Goal: Transaction & Acquisition: Subscribe to service/newsletter

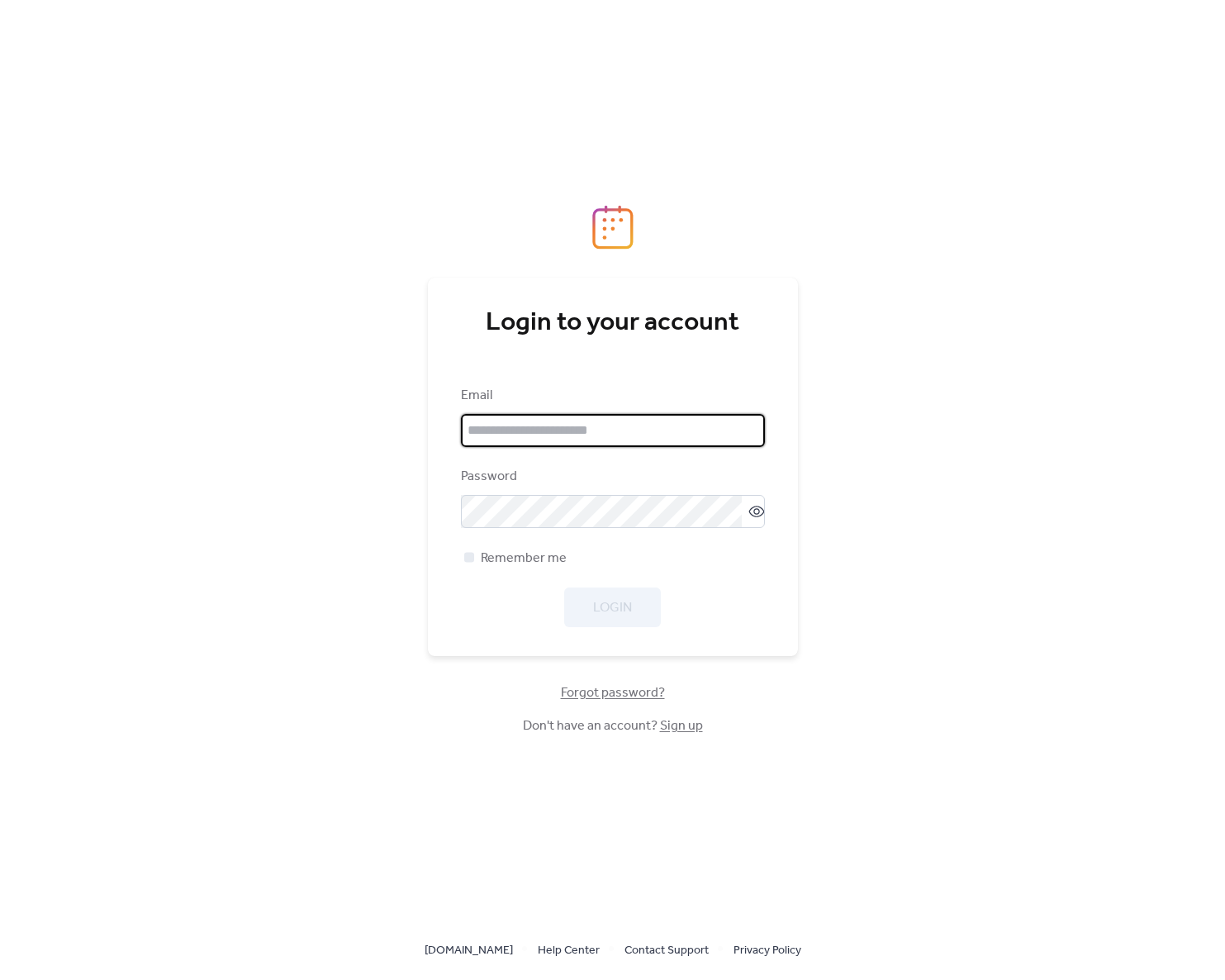
type input "**********"
click at [615, 603] on div "Login" at bounding box center [612, 607] width 304 height 40
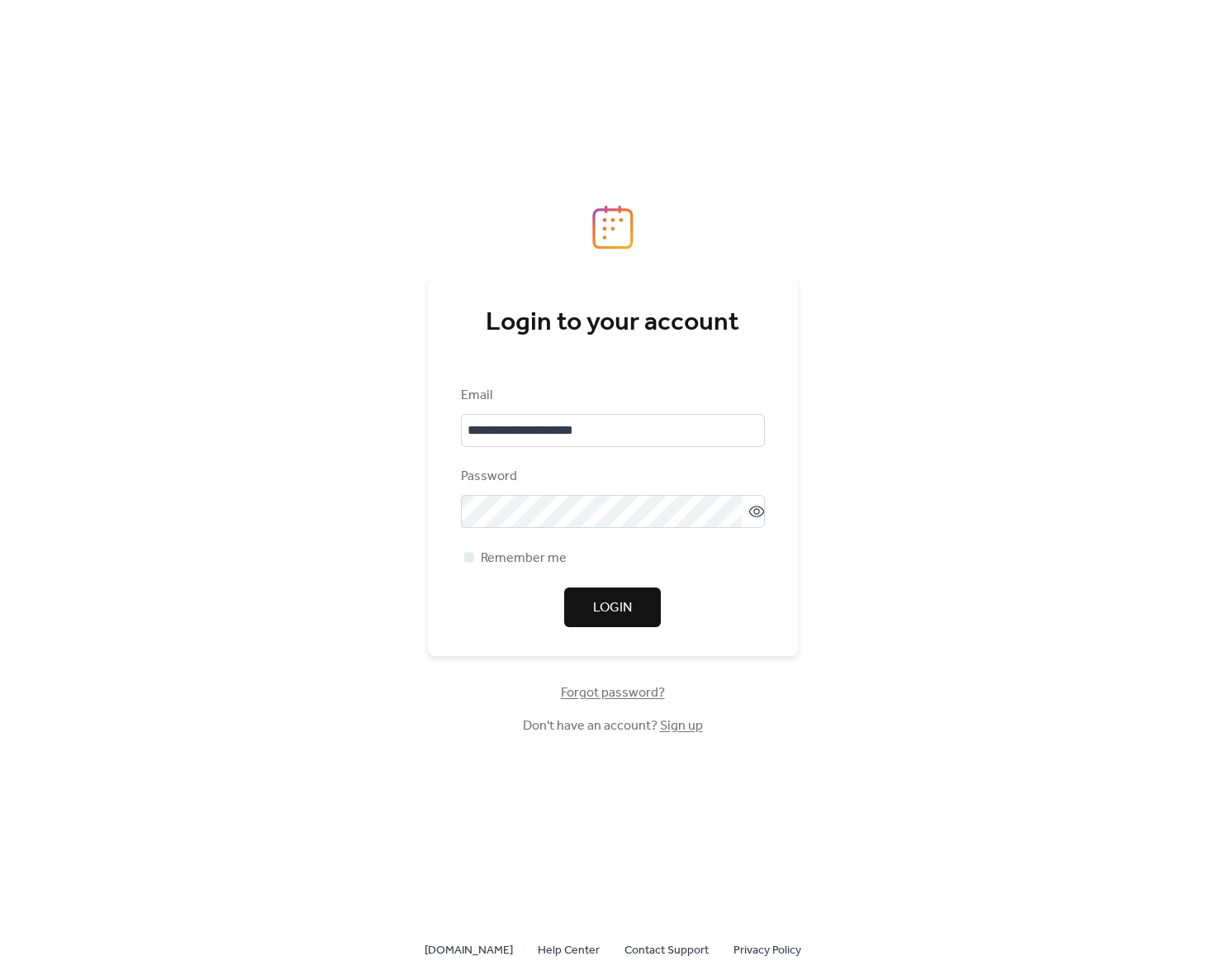
click at [615, 603] on span "Login" at bounding box center [612, 607] width 39 height 20
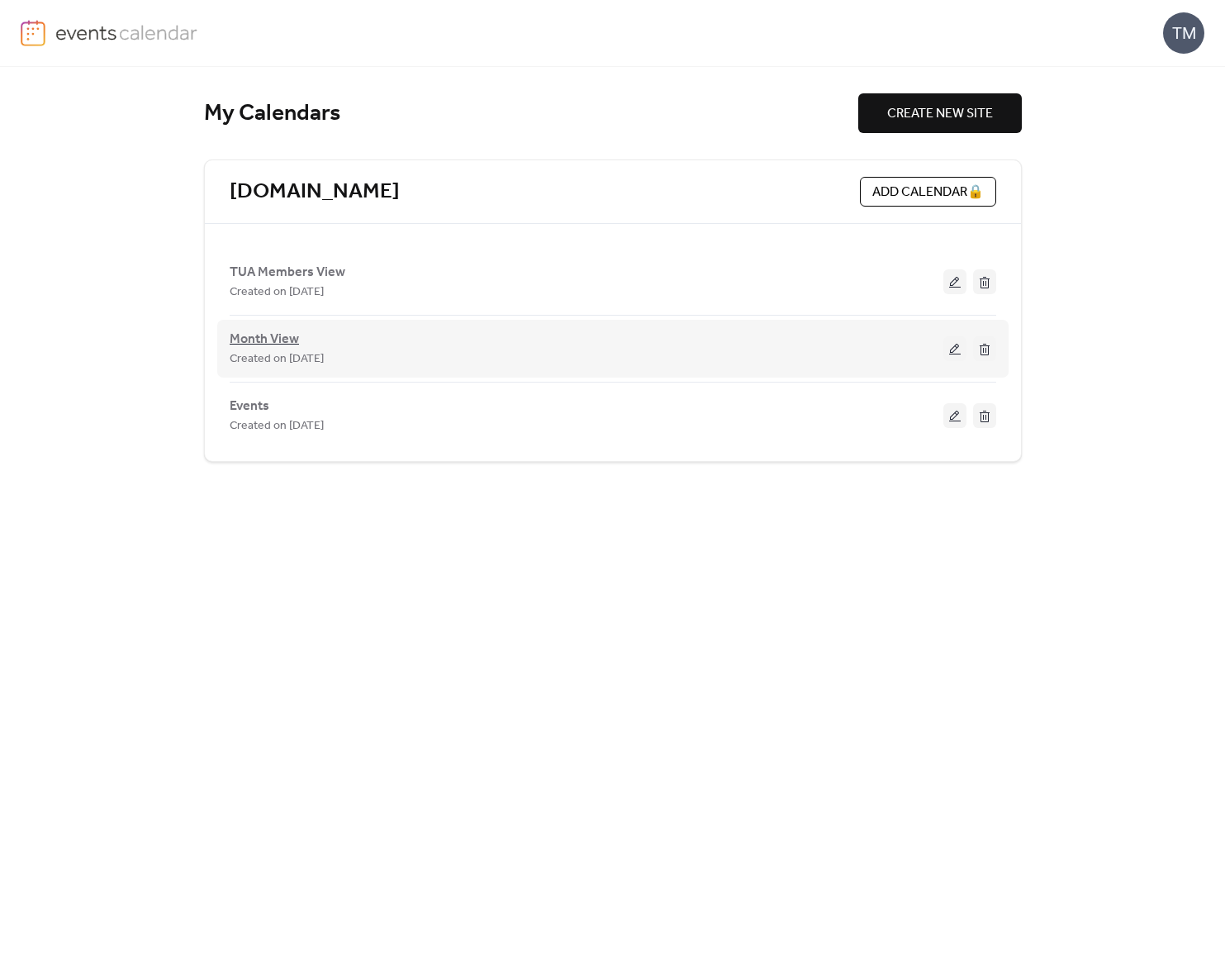
click at [271, 340] on span "Month View" at bounding box center [265, 340] width 69 height 20
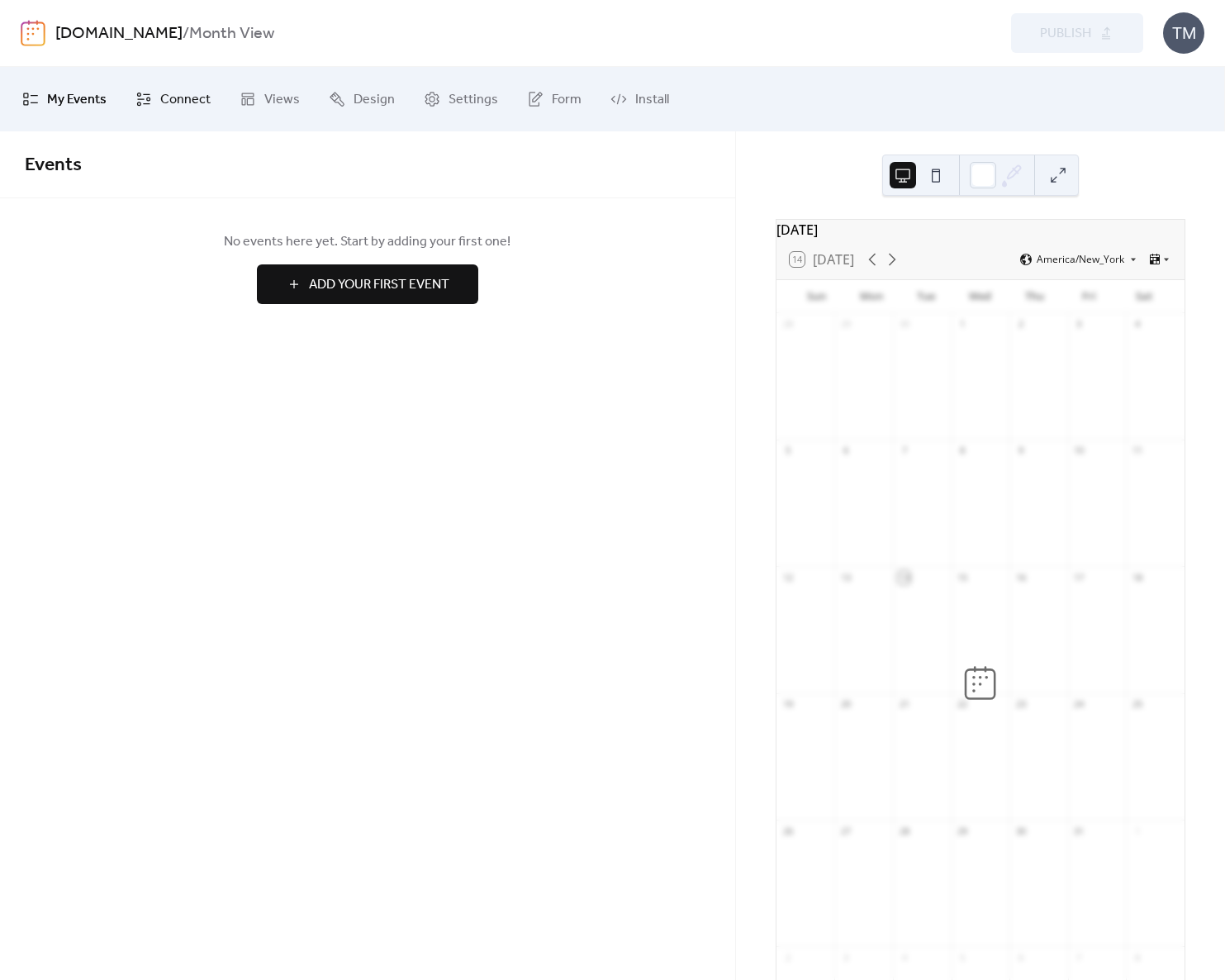
click at [185, 105] on span "Connect" at bounding box center [185, 100] width 51 height 27
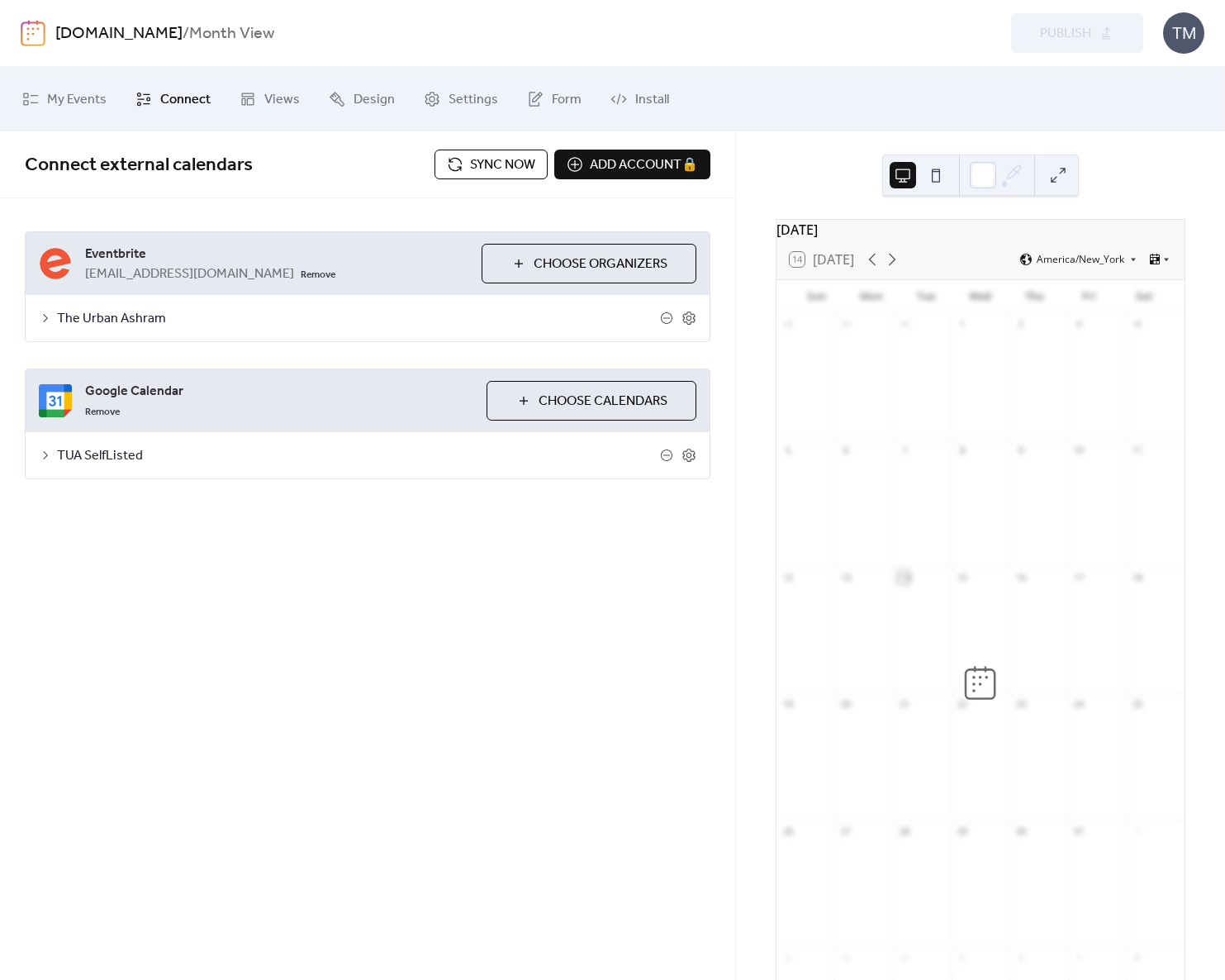
click at [447, 168] on button "Sync now" at bounding box center [491, 164] width 113 height 30
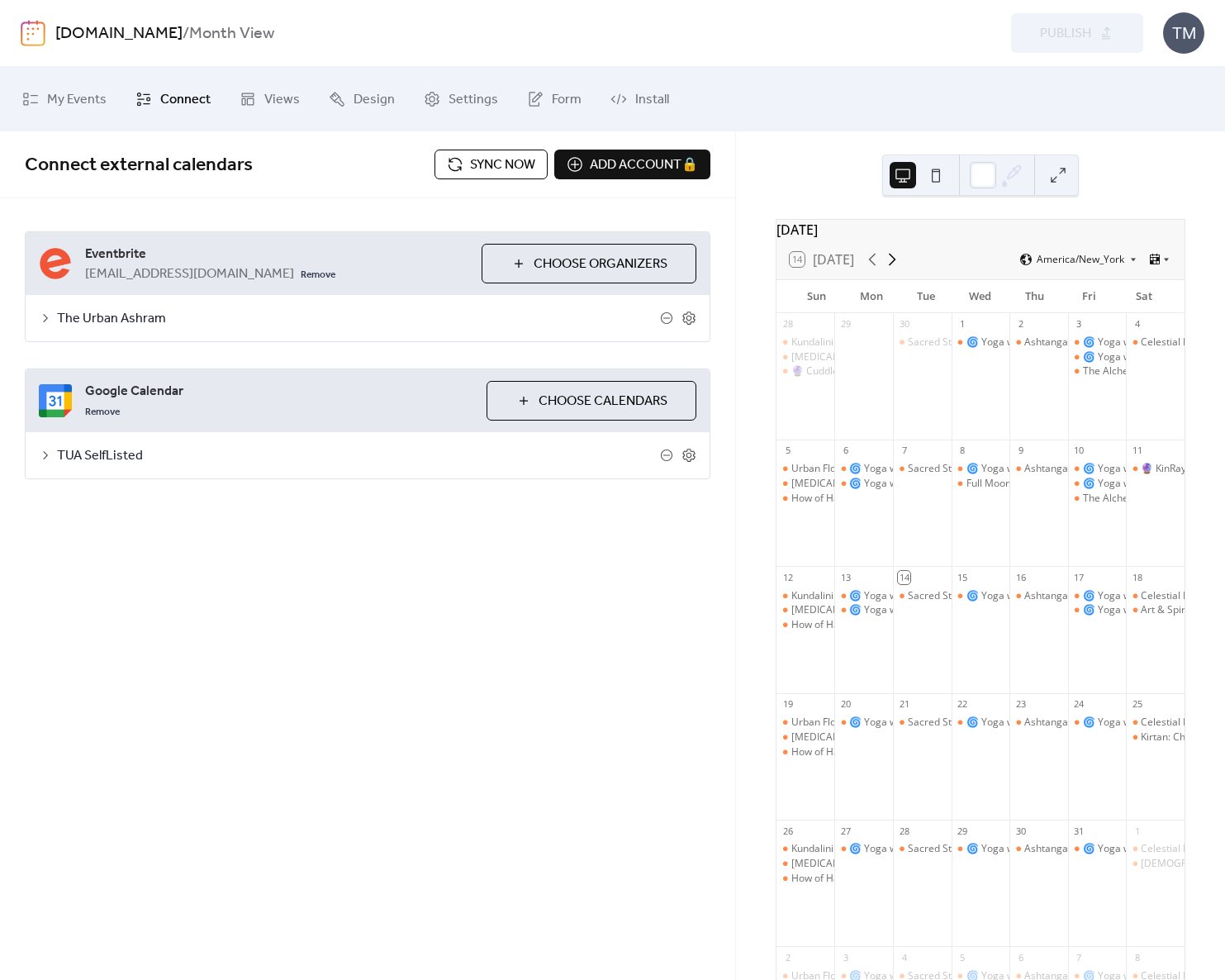
click at [896, 270] on icon at bounding box center [892, 260] width 20 height 20
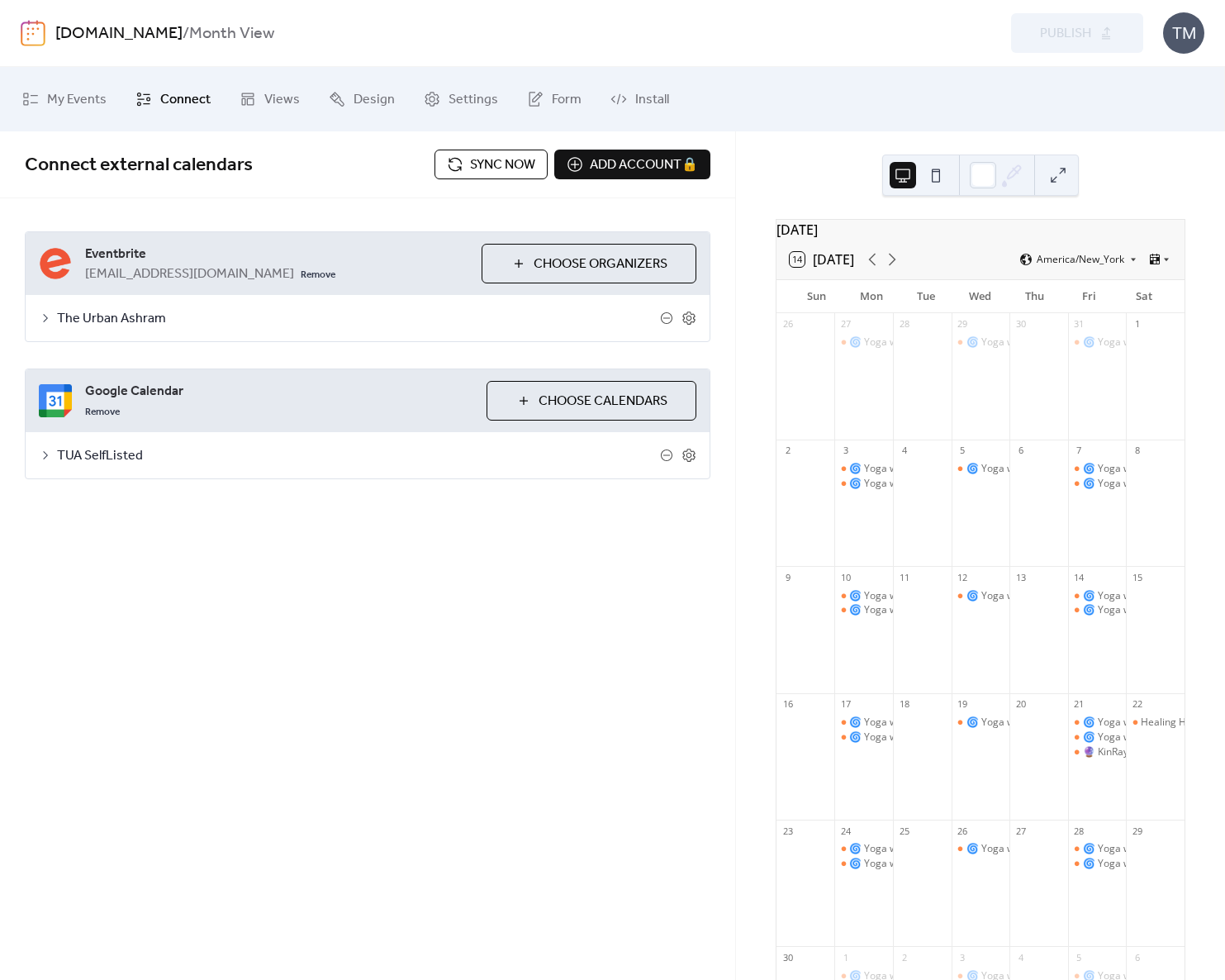
click at [41, 319] on icon at bounding box center [45, 317] width 13 height 13
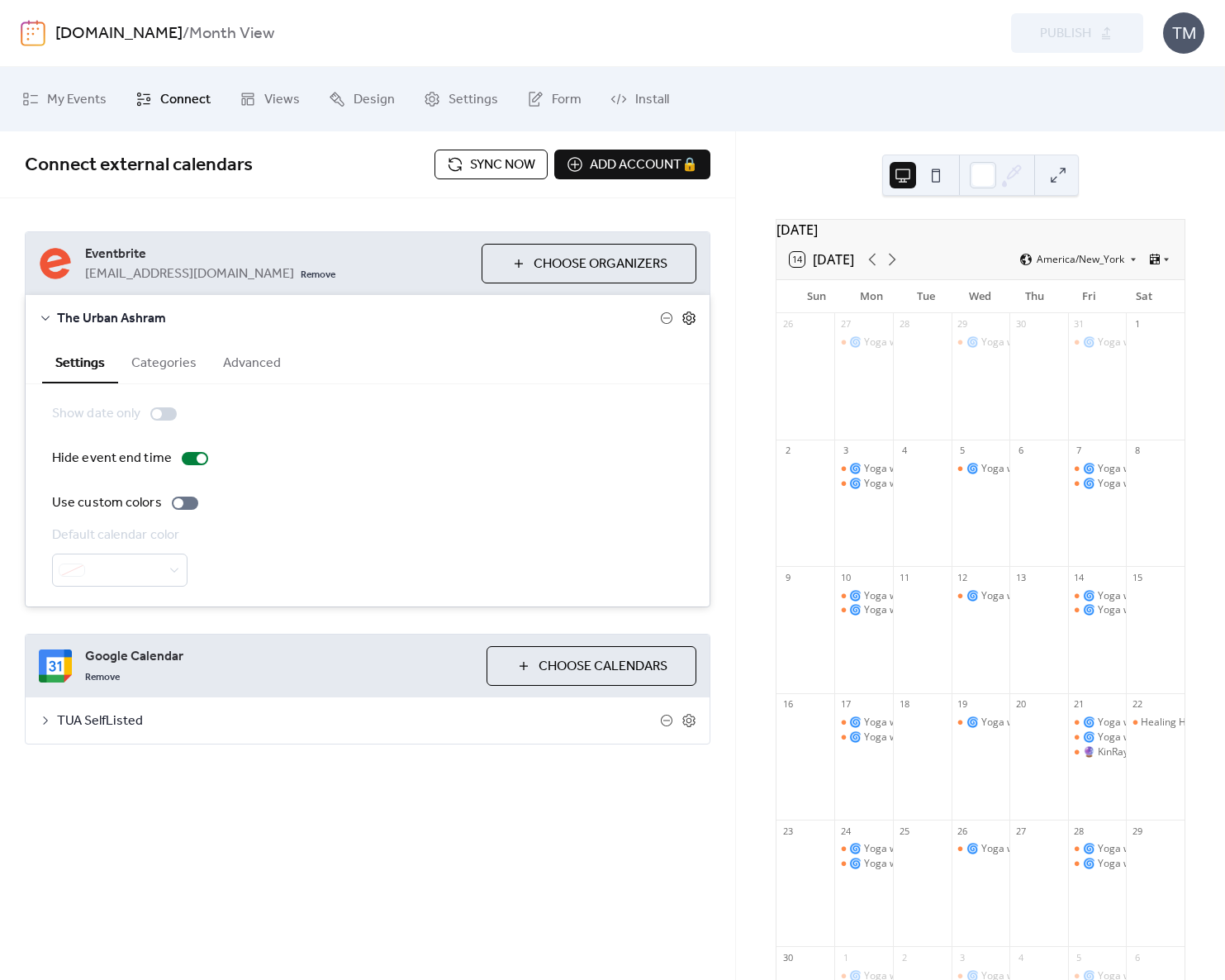
click at [687, 320] on icon at bounding box center [689, 317] width 15 height 15
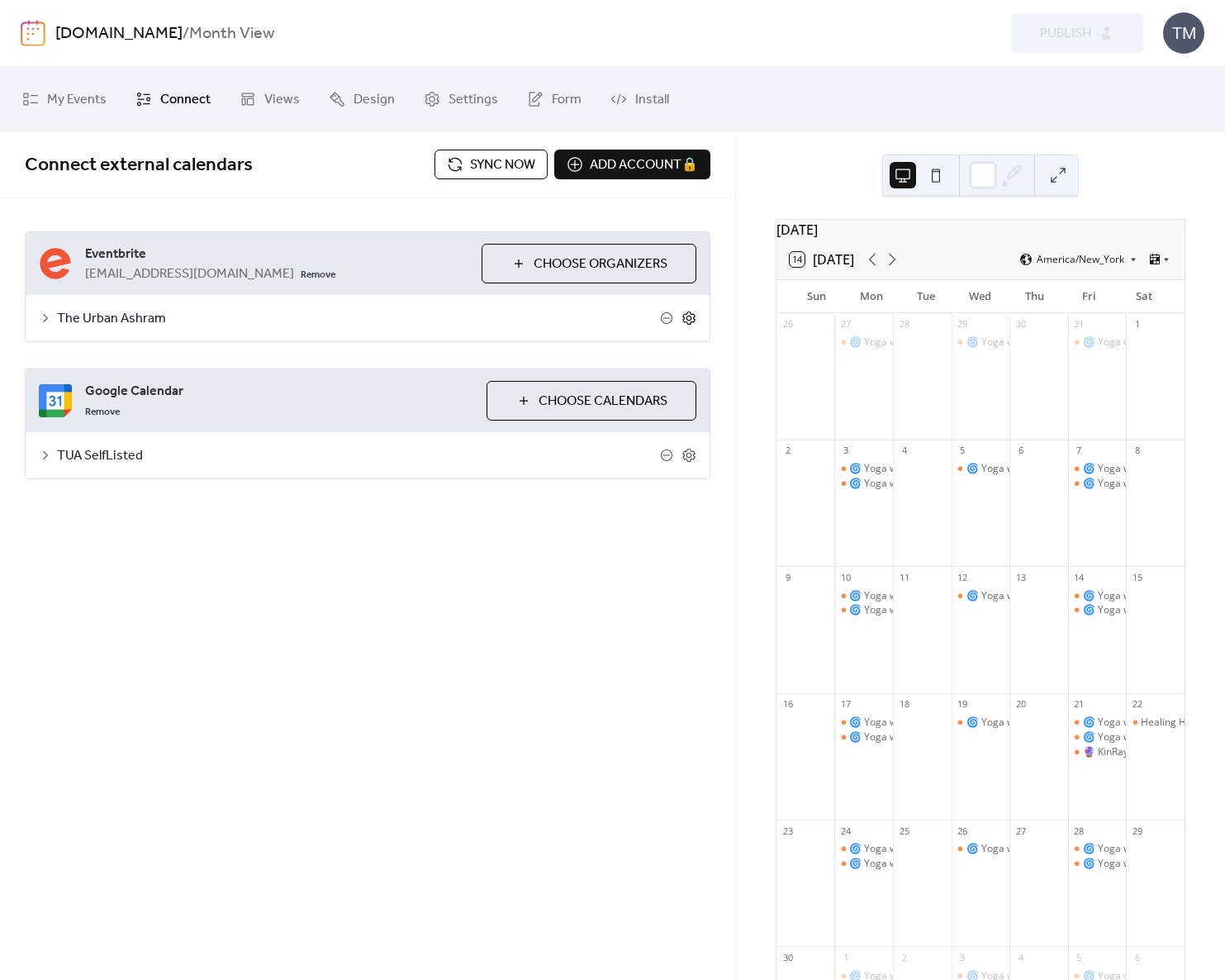
click at [688, 320] on icon at bounding box center [689, 317] width 15 height 15
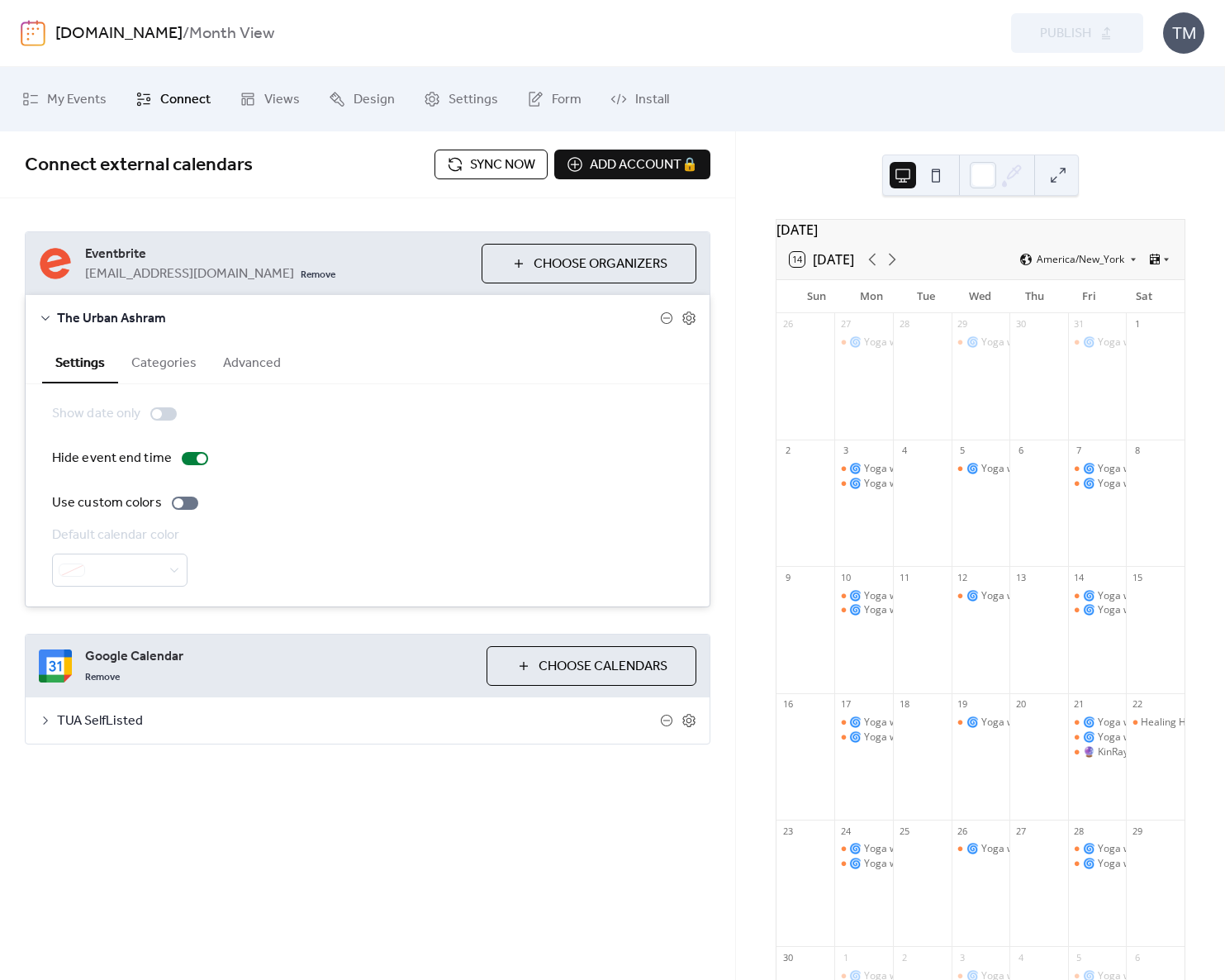
click at [164, 366] on button "Categories" at bounding box center [164, 361] width 92 height 41
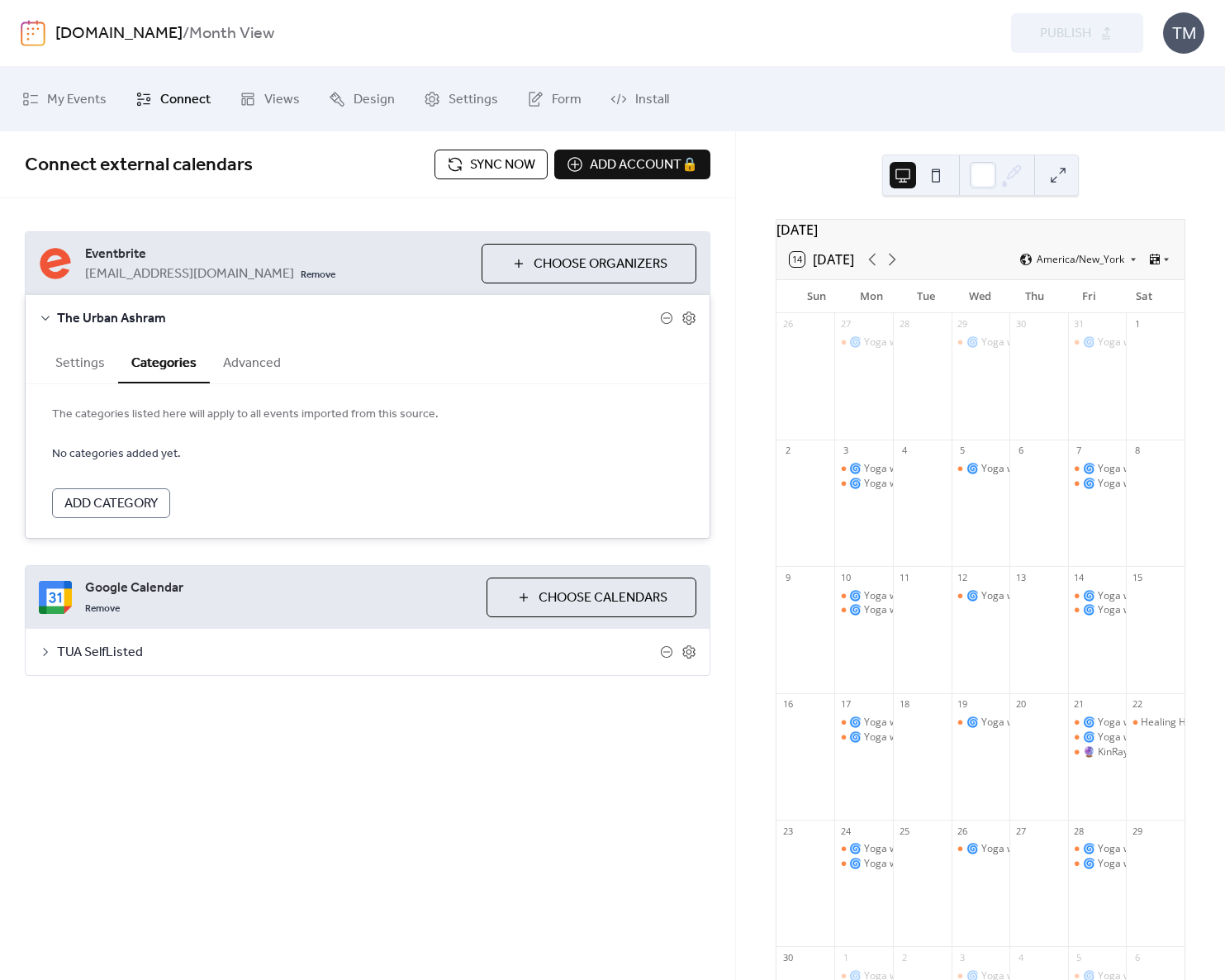
click at [226, 360] on button "Advanced" at bounding box center [252, 361] width 84 height 41
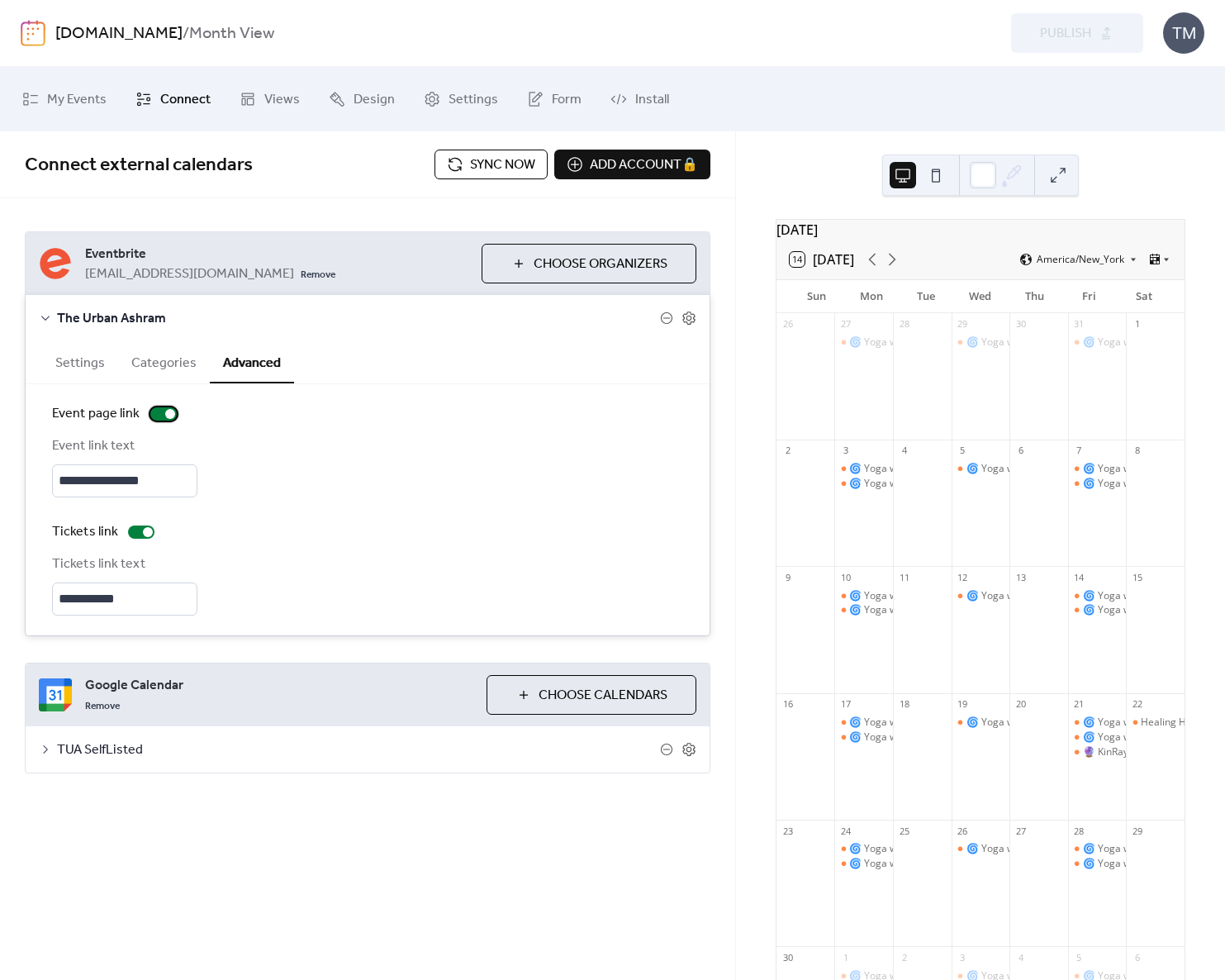
click at [166, 413] on div at bounding box center [170, 414] width 10 height 10
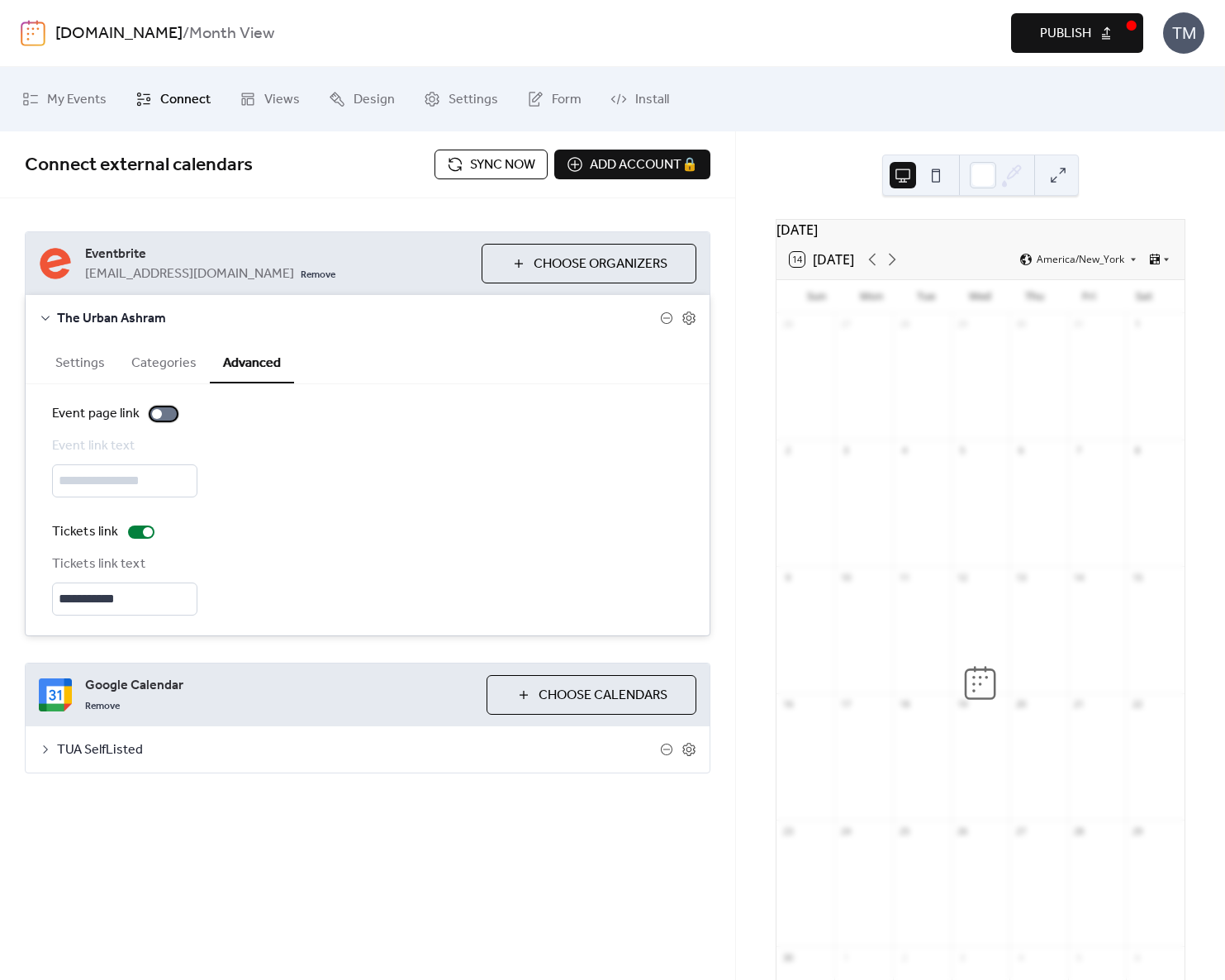
click at [162, 413] on div at bounding box center [164, 413] width 27 height 13
click at [72, 104] on span "My Events" at bounding box center [77, 100] width 59 height 27
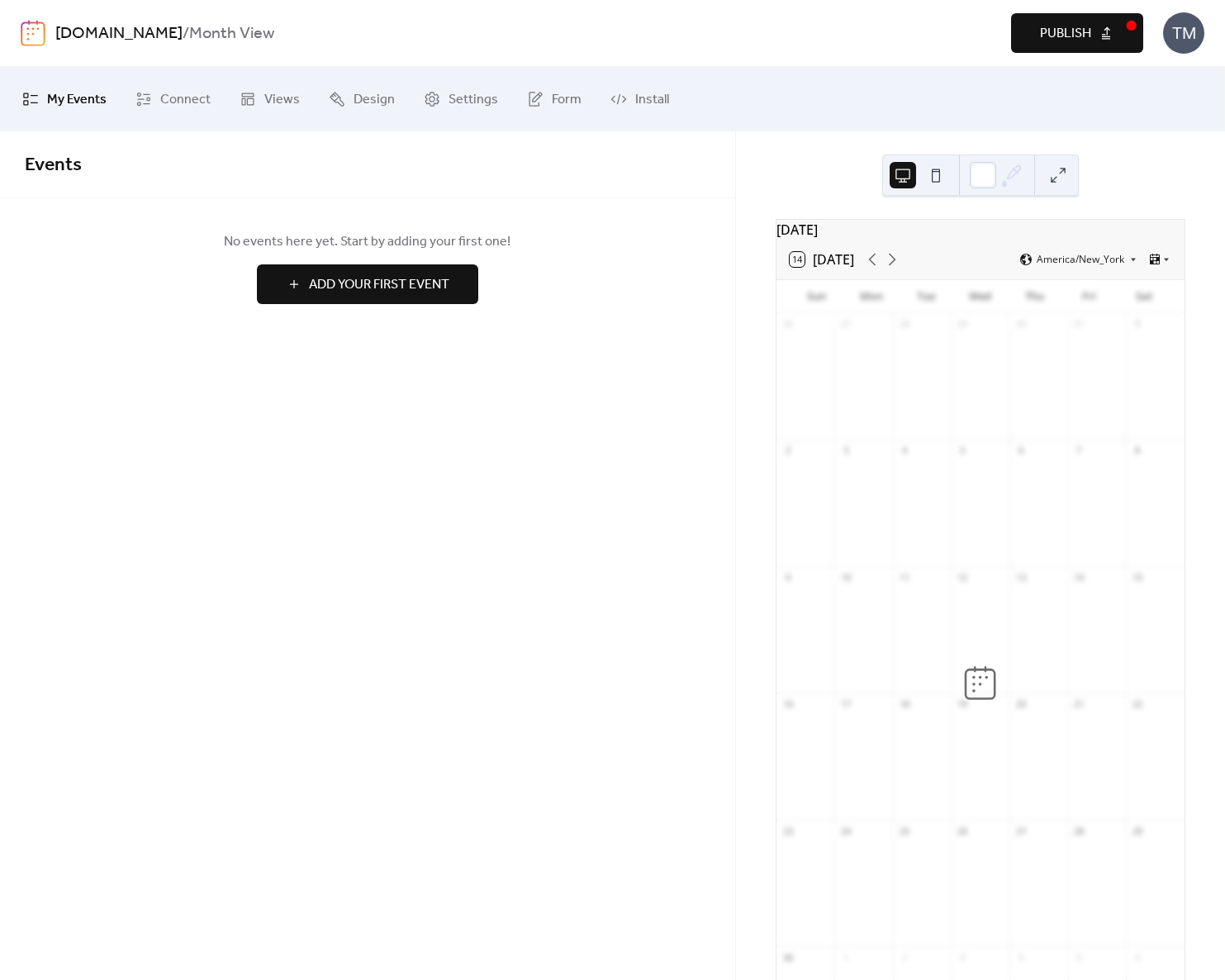
click at [92, 43] on link "[DOMAIN_NAME]" at bounding box center [119, 34] width 127 height 32
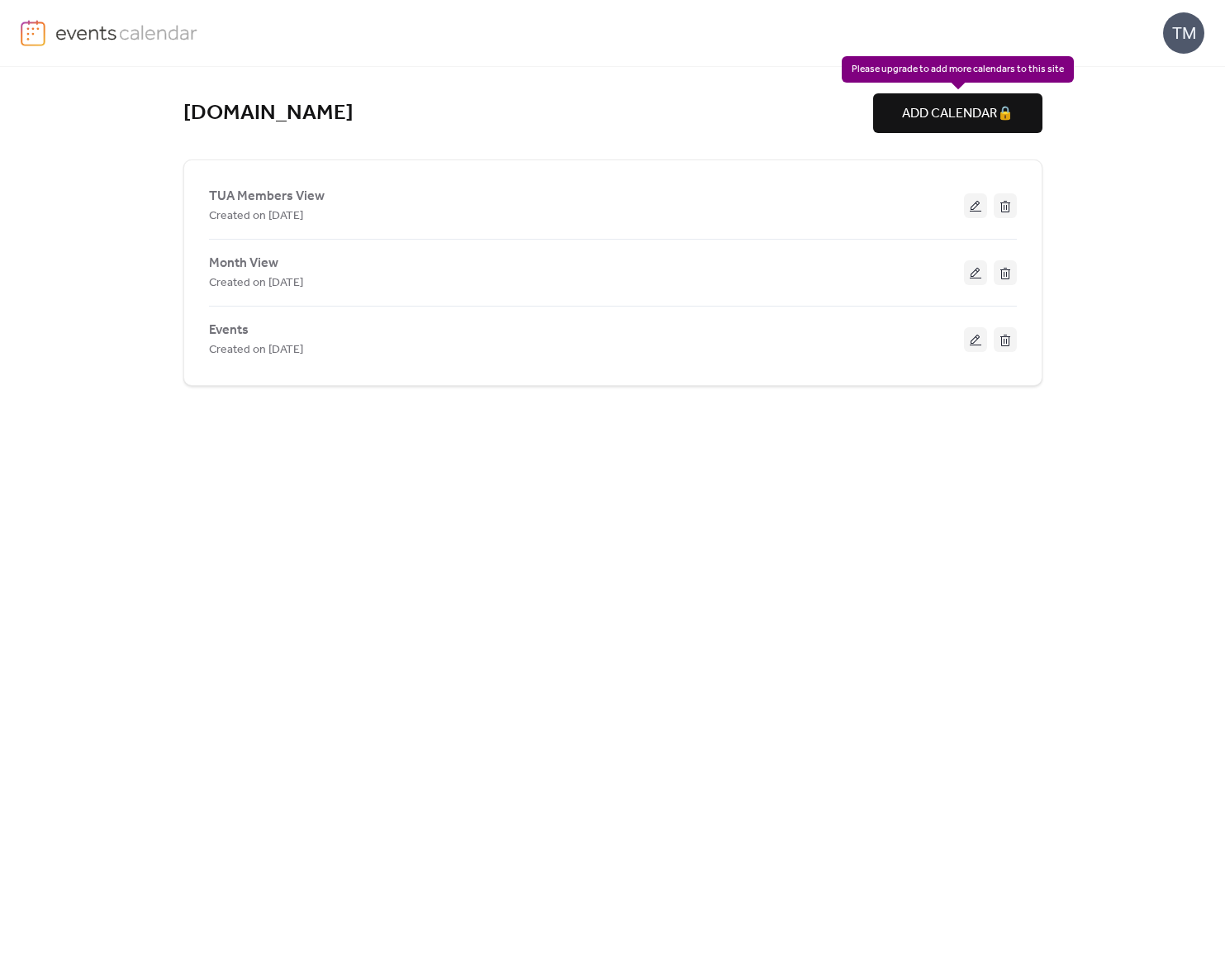
click at [971, 126] on div "ADD CALENDAR 🔒" at bounding box center [957, 113] width 169 height 40
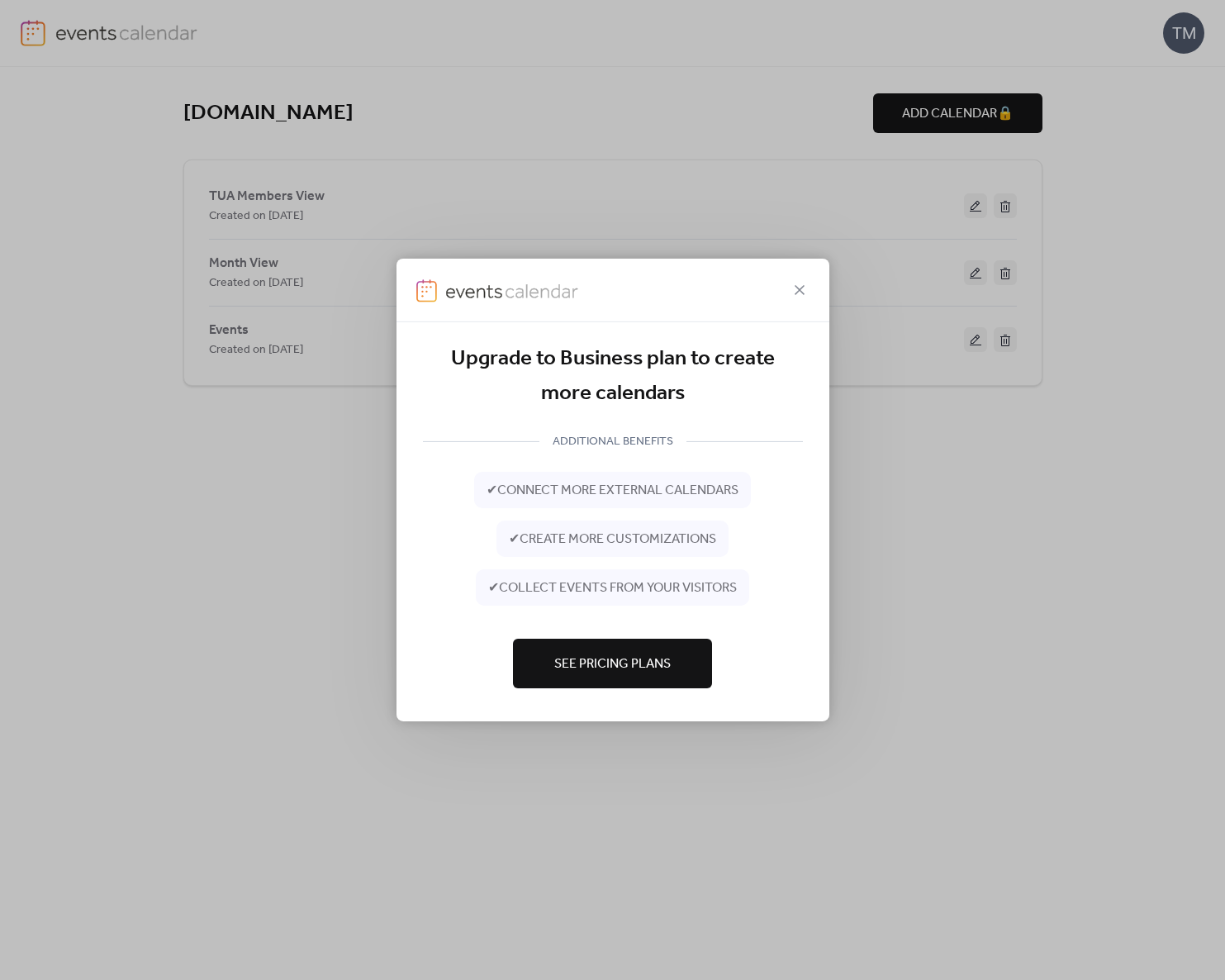
click at [685, 679] on button "See Pricing Plans" at bounding box center [612, 663] width 199 height 50
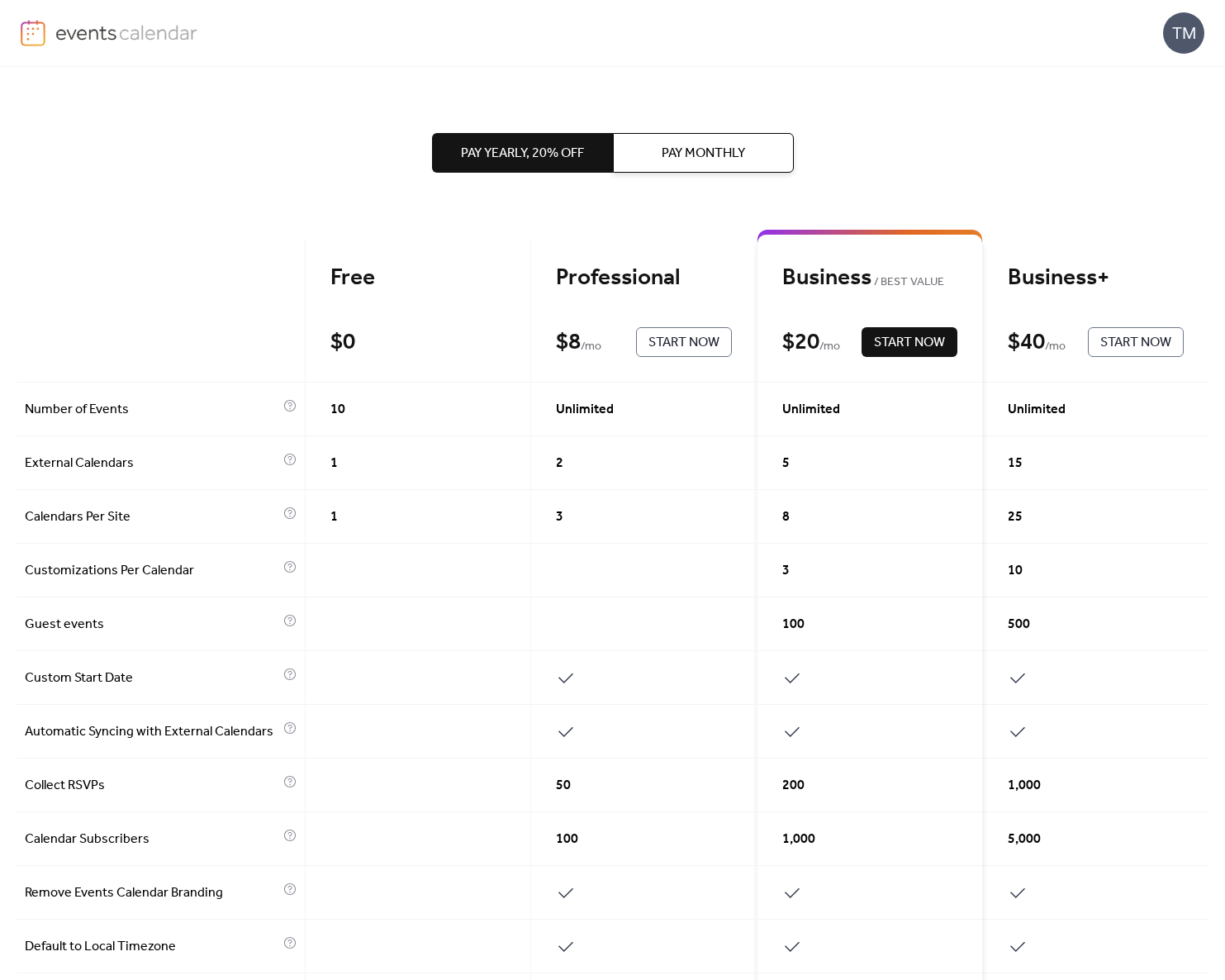
click at [706, 159] on span "Pay Monthly" at bounding box center [704, 154] width 83 height 20
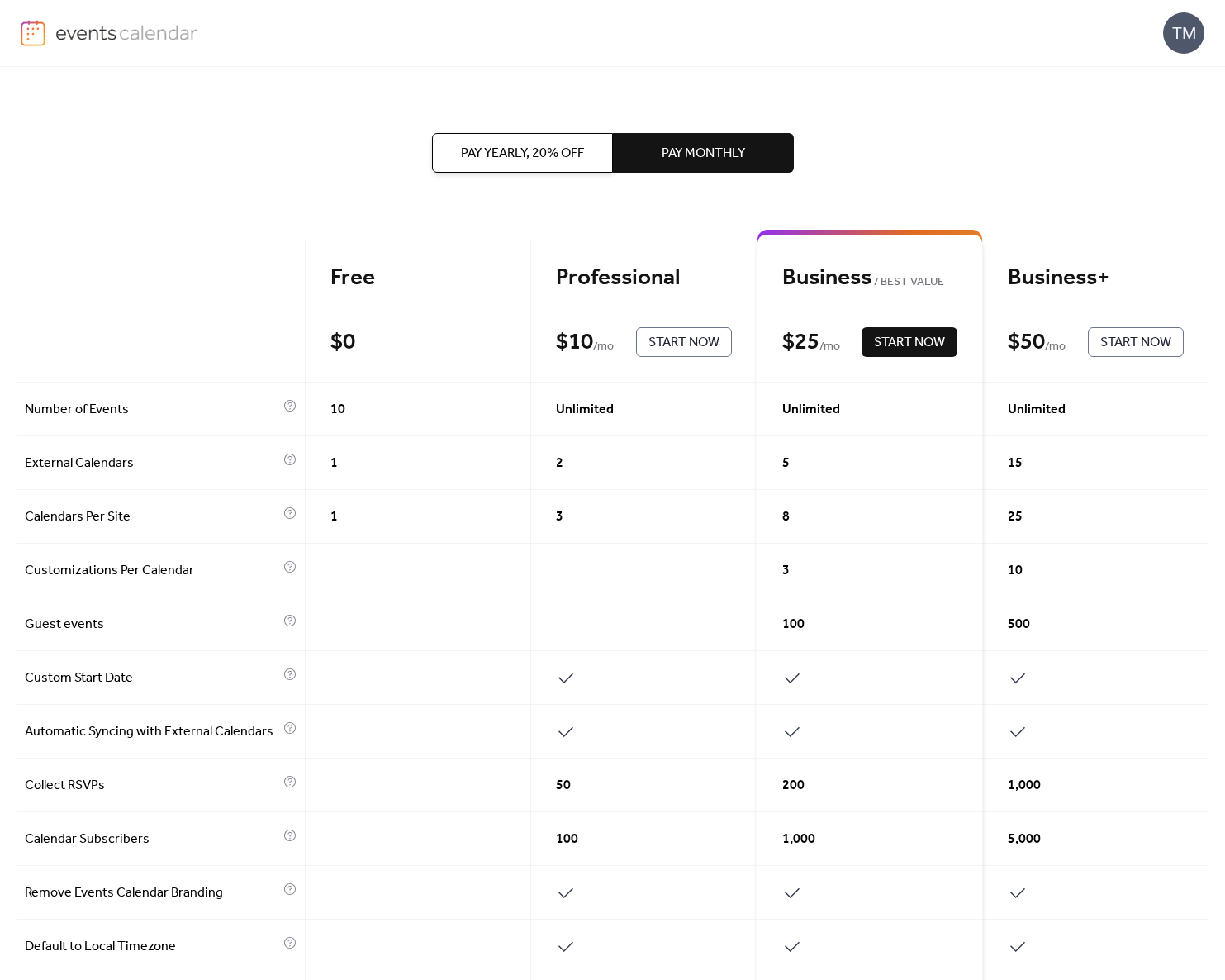
click at [522, 155] on span "Pay Yearly, 20% off" at bounding box center [522, 154] width 123 height 20
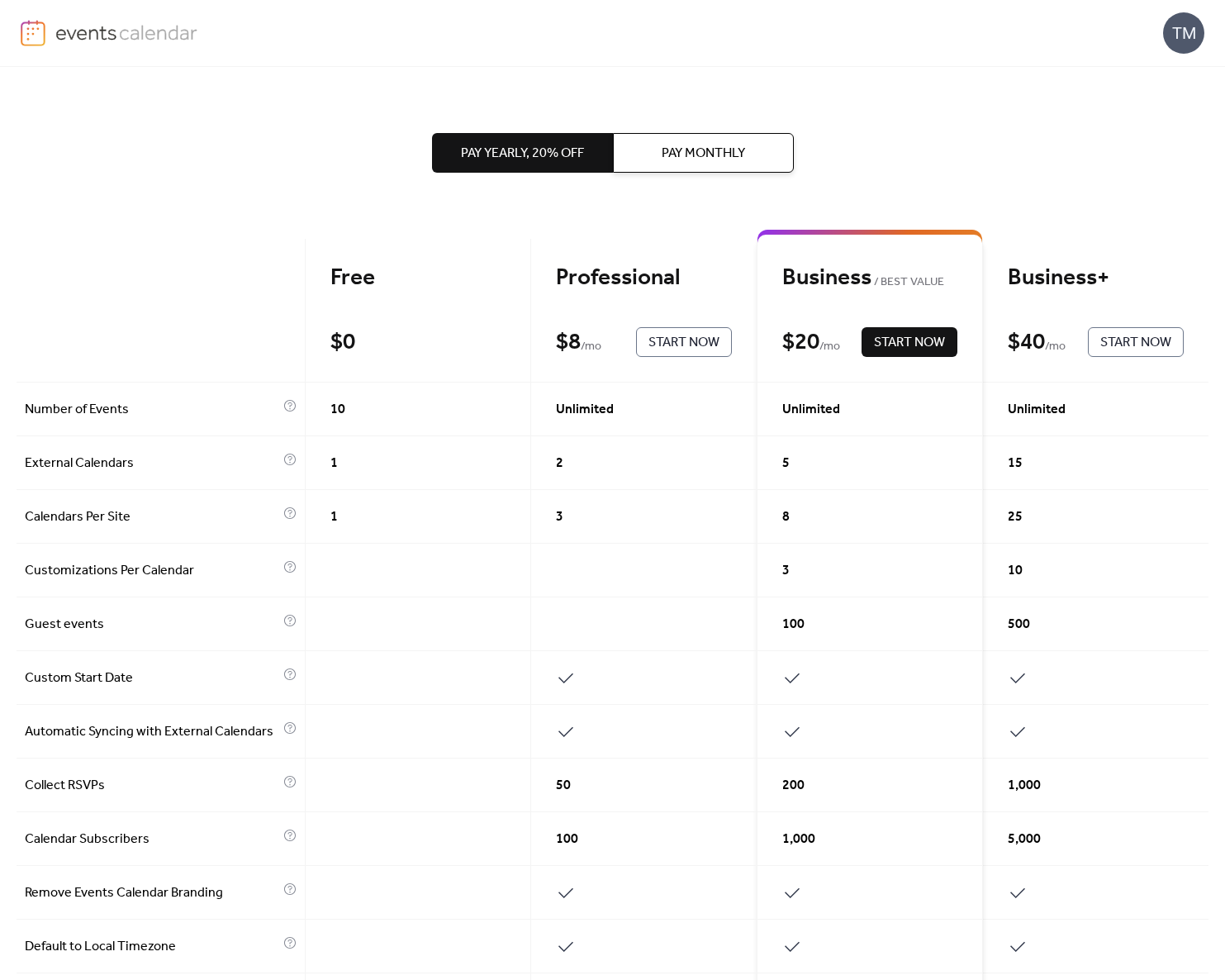
click at [687, 152] on span "Pay Monthly" at bounding box center [704, 154] width 83 height 20
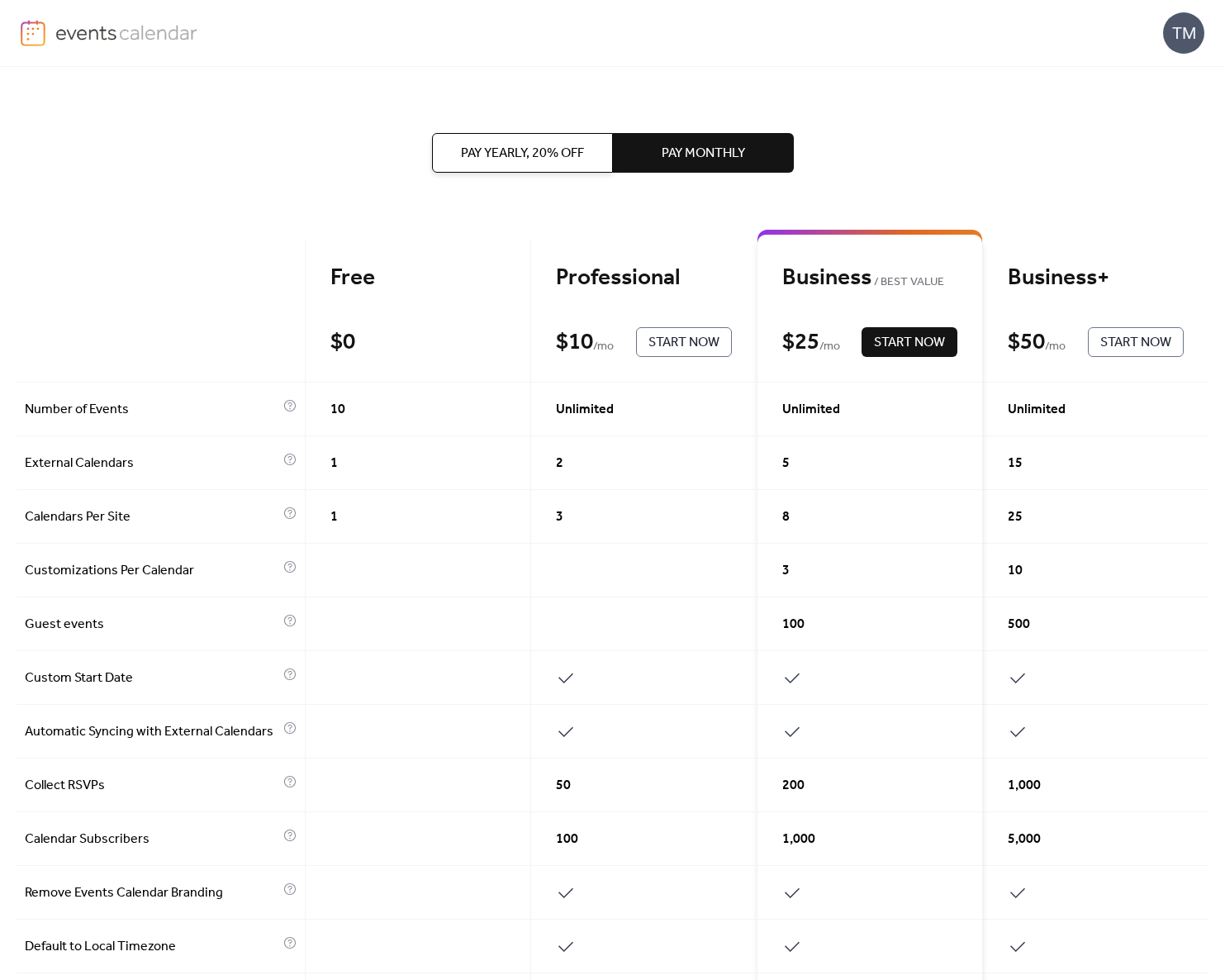
click at [74, 34] on img at bounding box center [127, 32] width 143 height 25
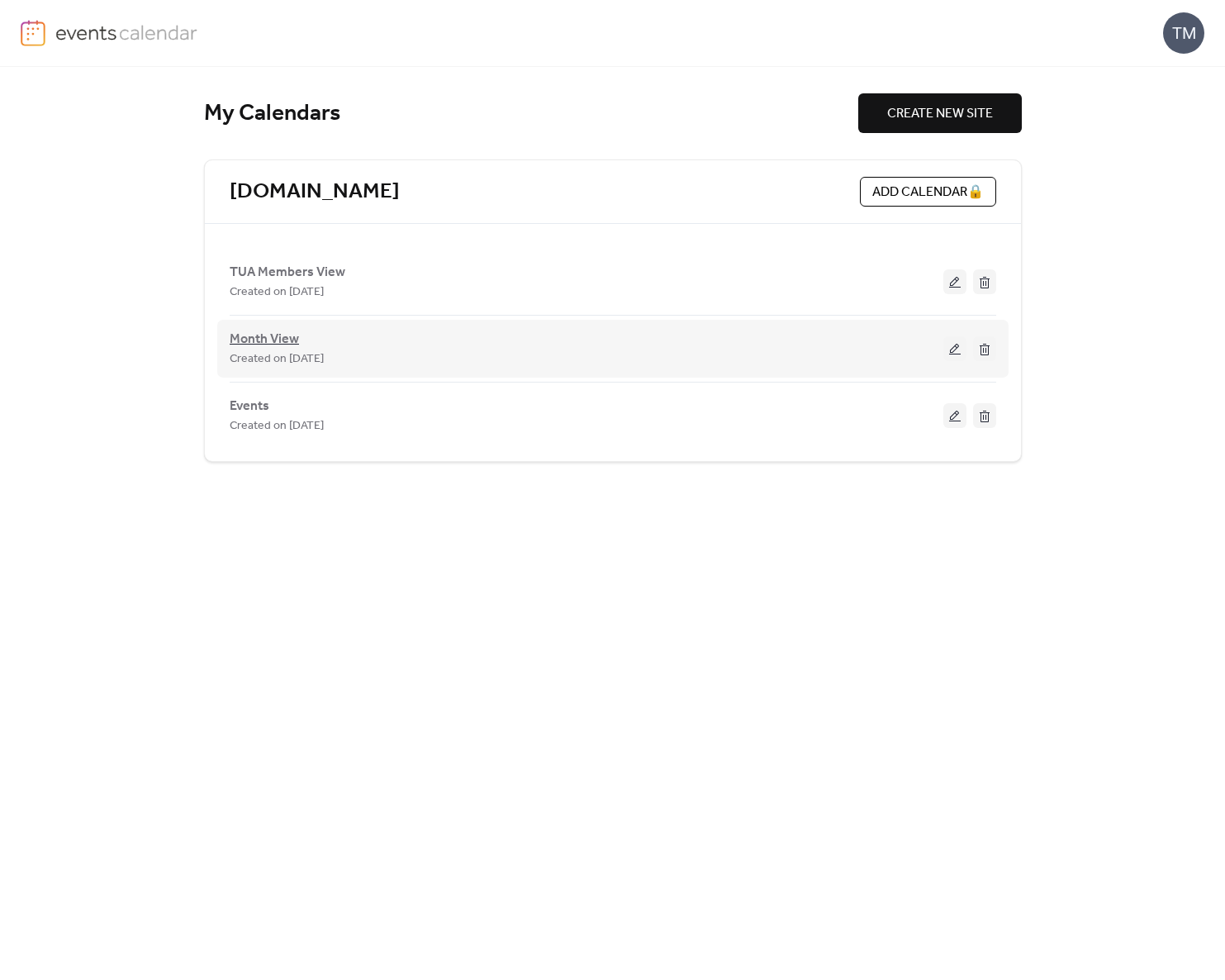
click at [251, 334] on span "Month View" at bounding box center [265, 340] width 69 height 20
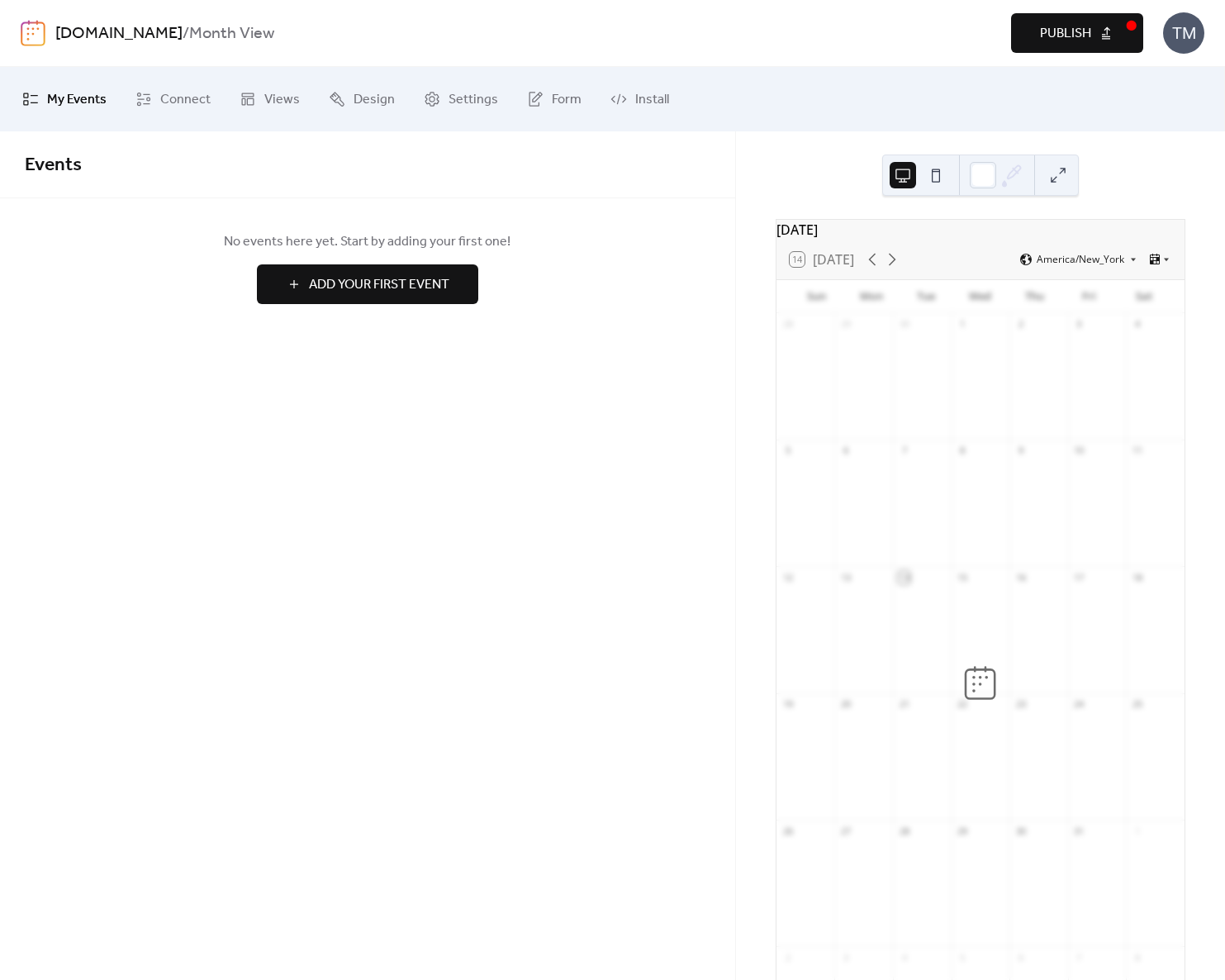
click at [1065, 33] on span "Publish" at bounding box center [1065, 34] width 52 height 20
click at [190, 104] on span "Connect" at bounding box center [185, 100] width 51 height 27
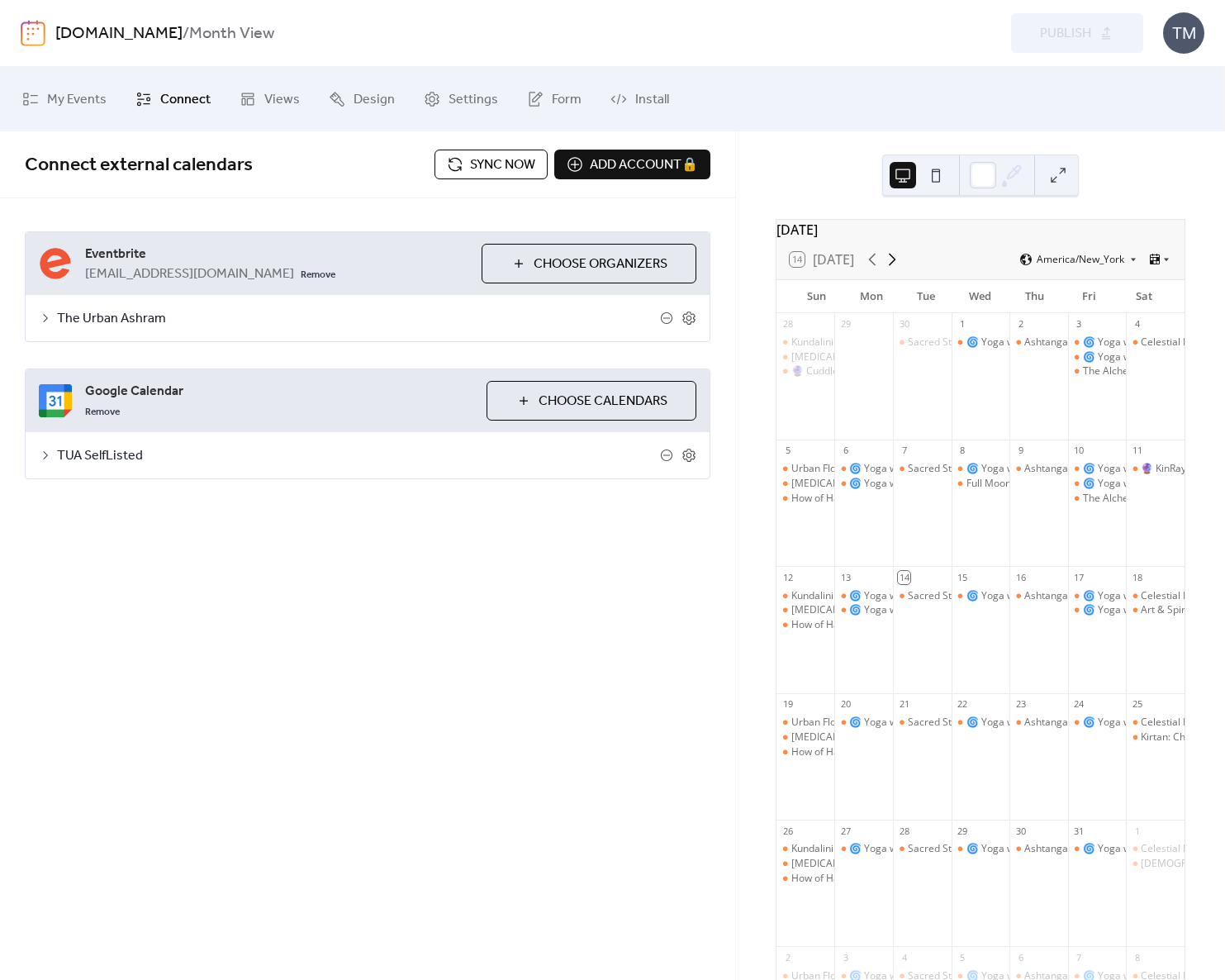
click at [895, 270] on icon at bounding box center [892, 260] width 20 height 20
